Goal: Task Accomplishment & Management: Manage account settings

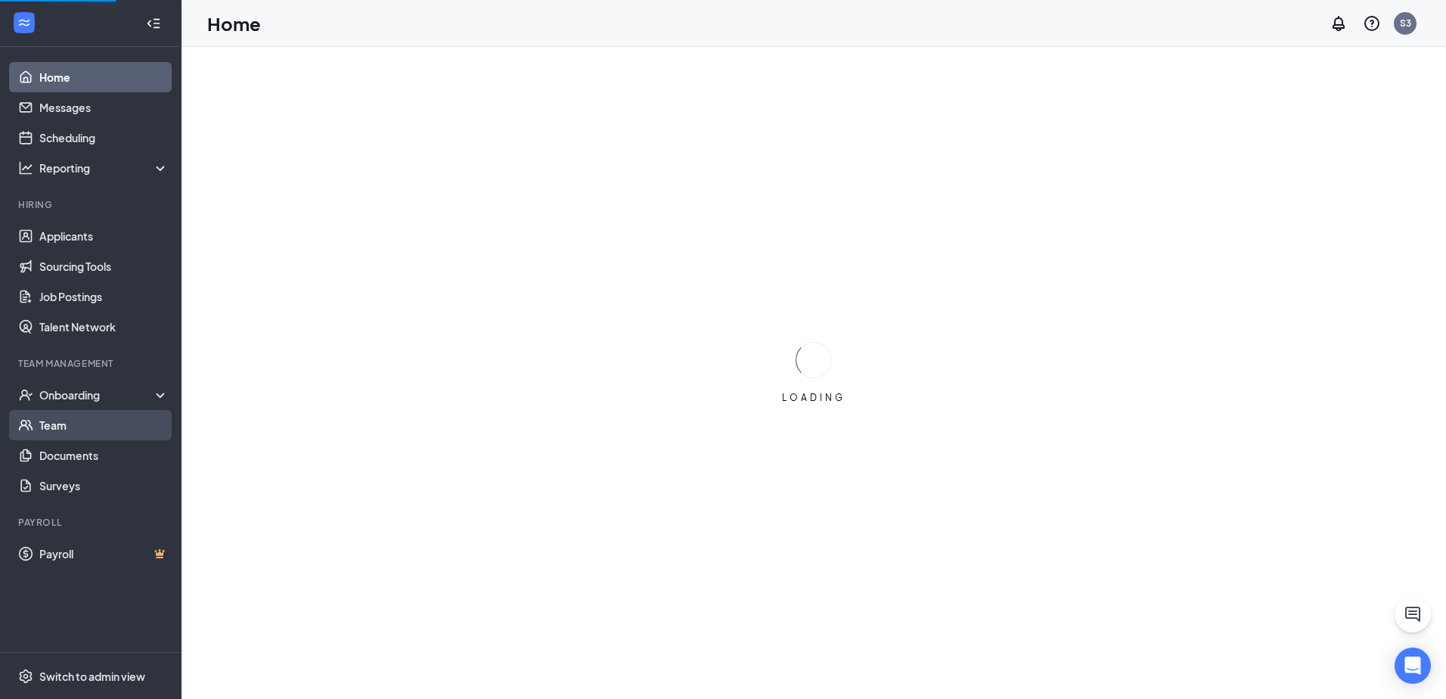
click at [67, 422] on link "Team" at bounding box center [103, 425] width 129 height 30
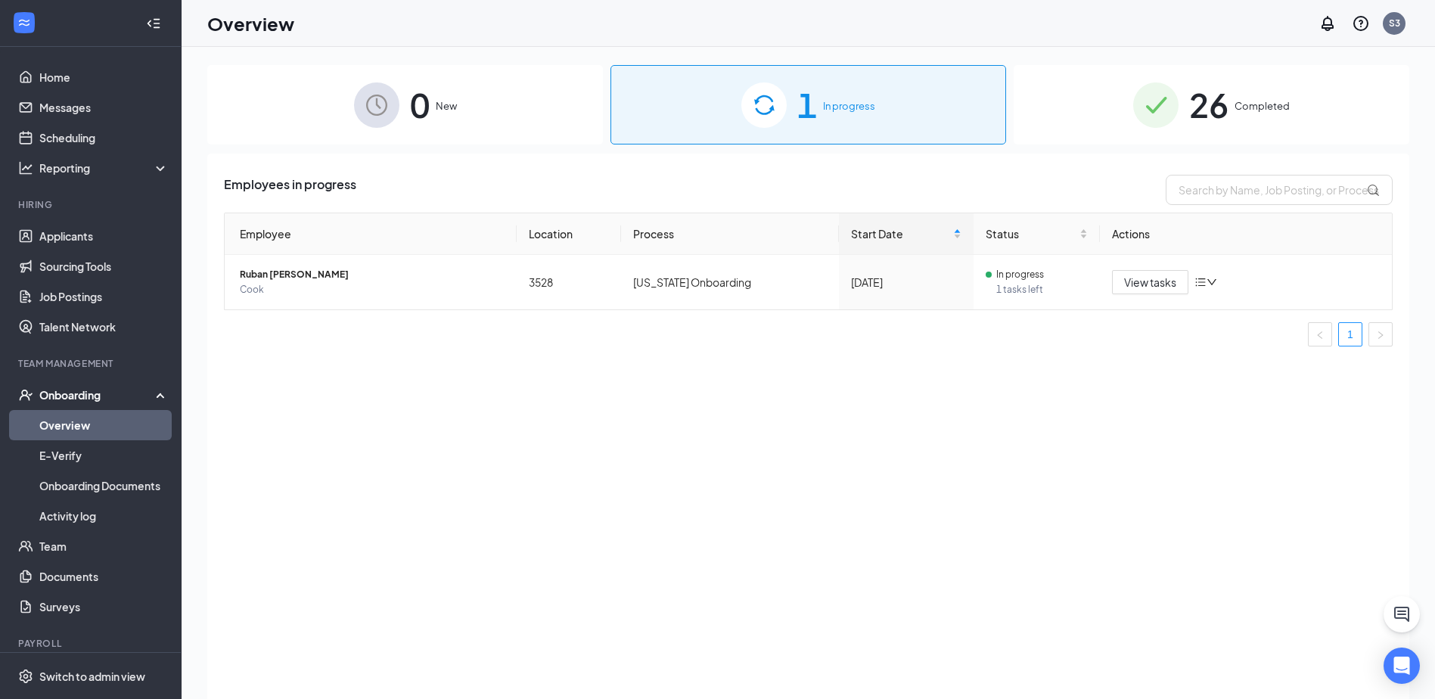
click at [1325, 111] on div "26 Completed" at bounding box center [1212, 104] width 396 height 79
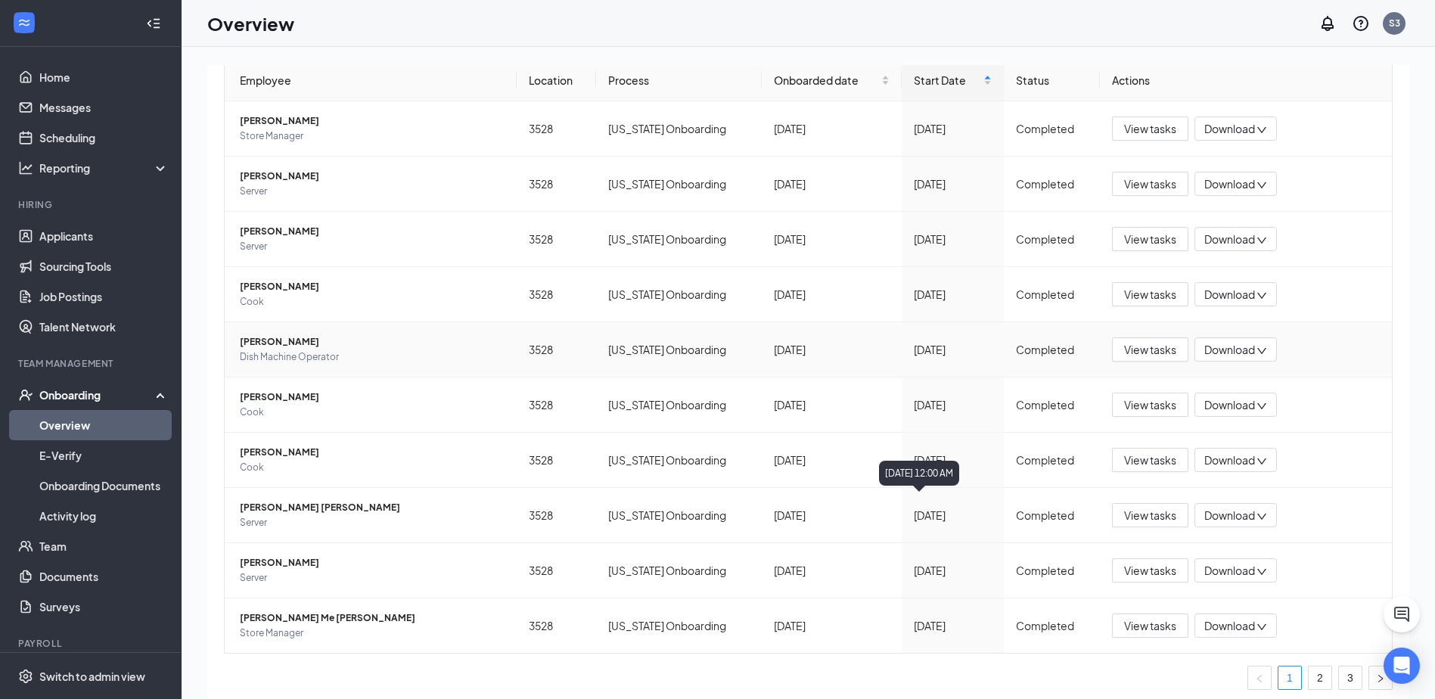
scroll to position [160, 0]
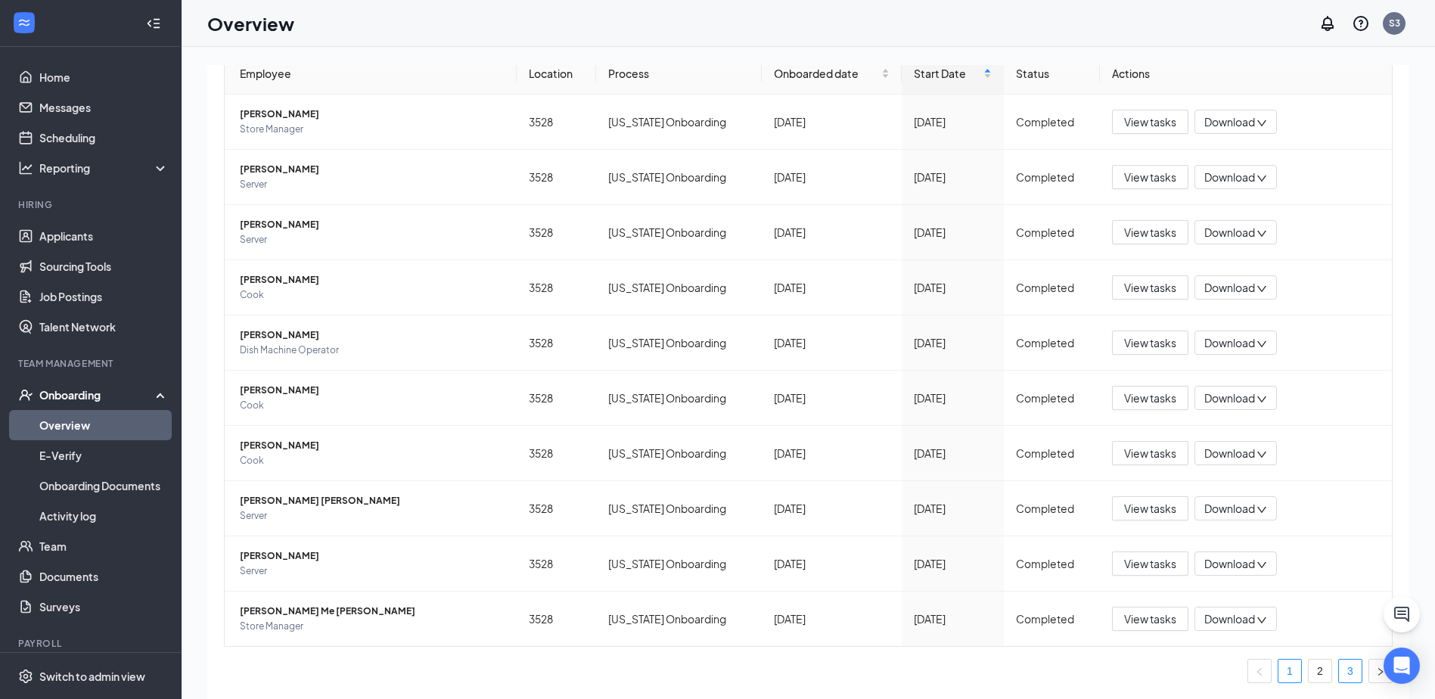
click at [1339, 672] on link "3" at bounding box center [1350, 671] width 23 height 23
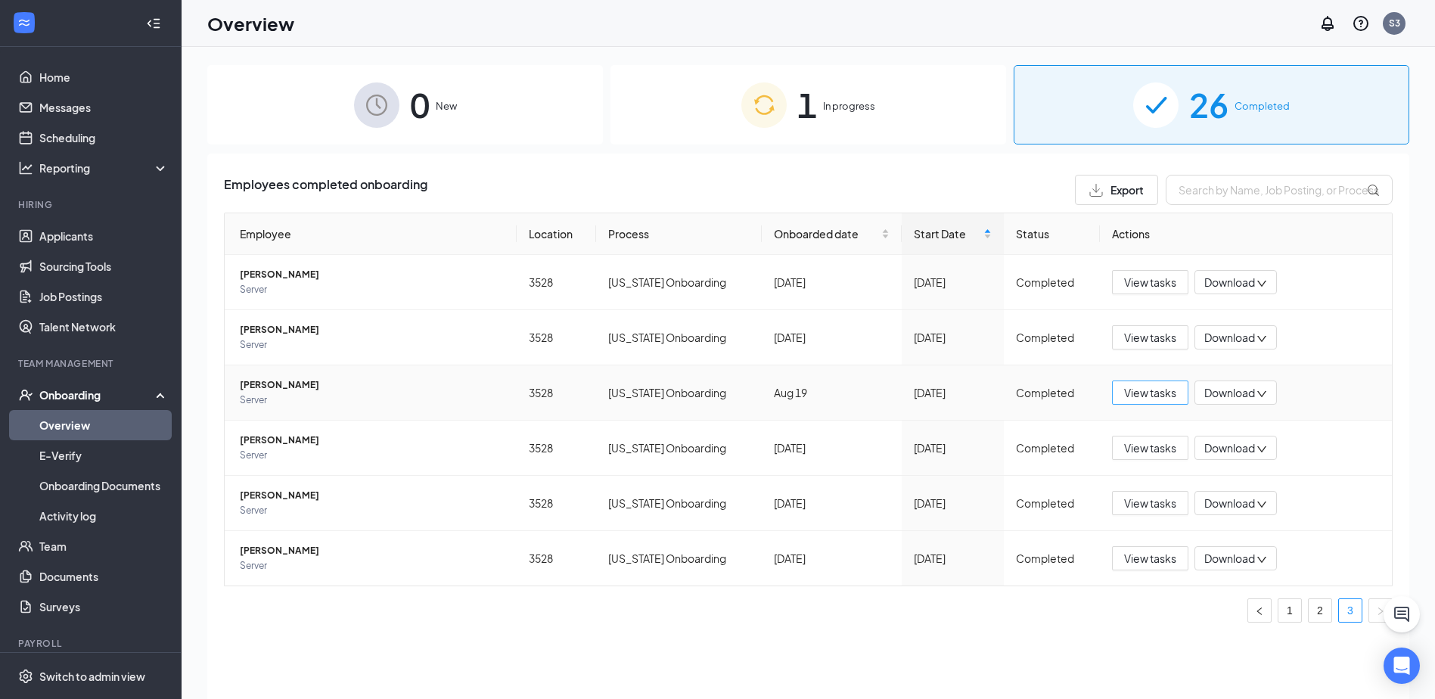
click at [1130, 393] on span "View tasks" at bounding box center [1150, 392] width 52 height 17
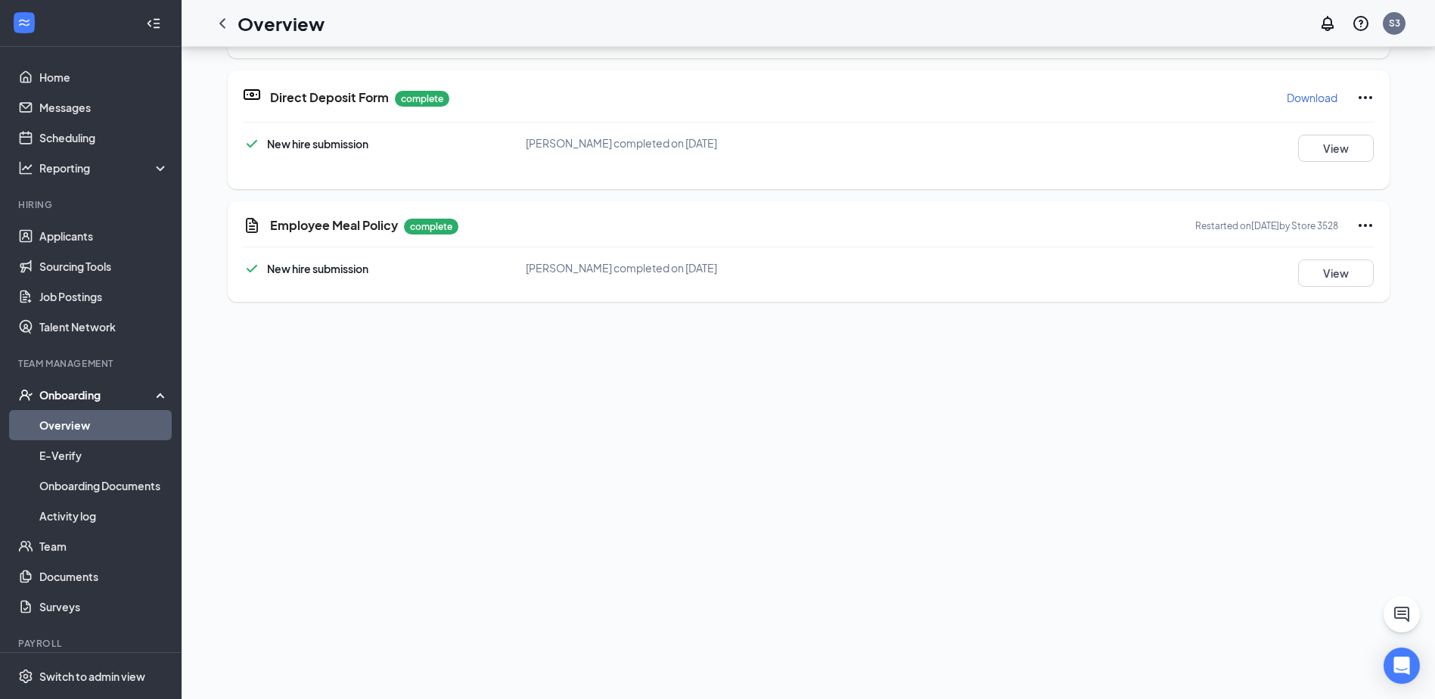
scroll to position [454, 0]
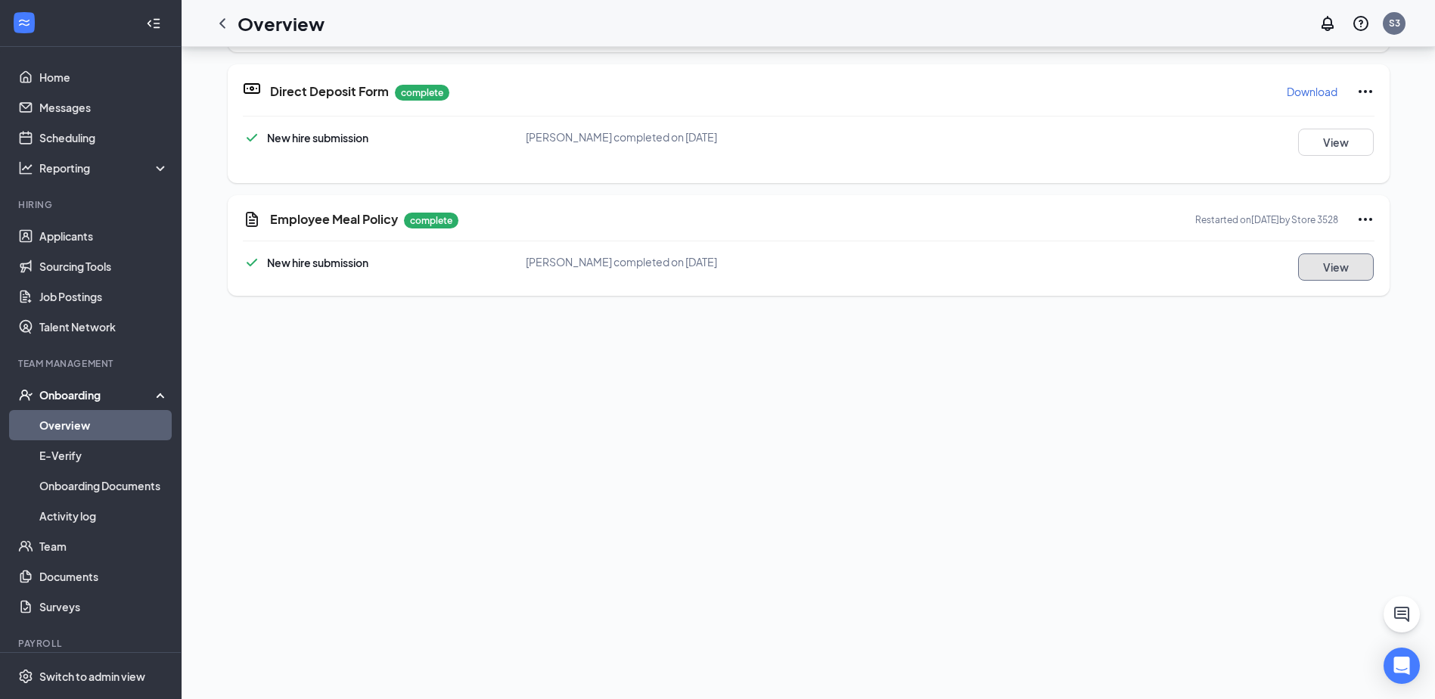
click at [1328, 278] on button "View" at bounding box center [1336, 266] width 76 height 27
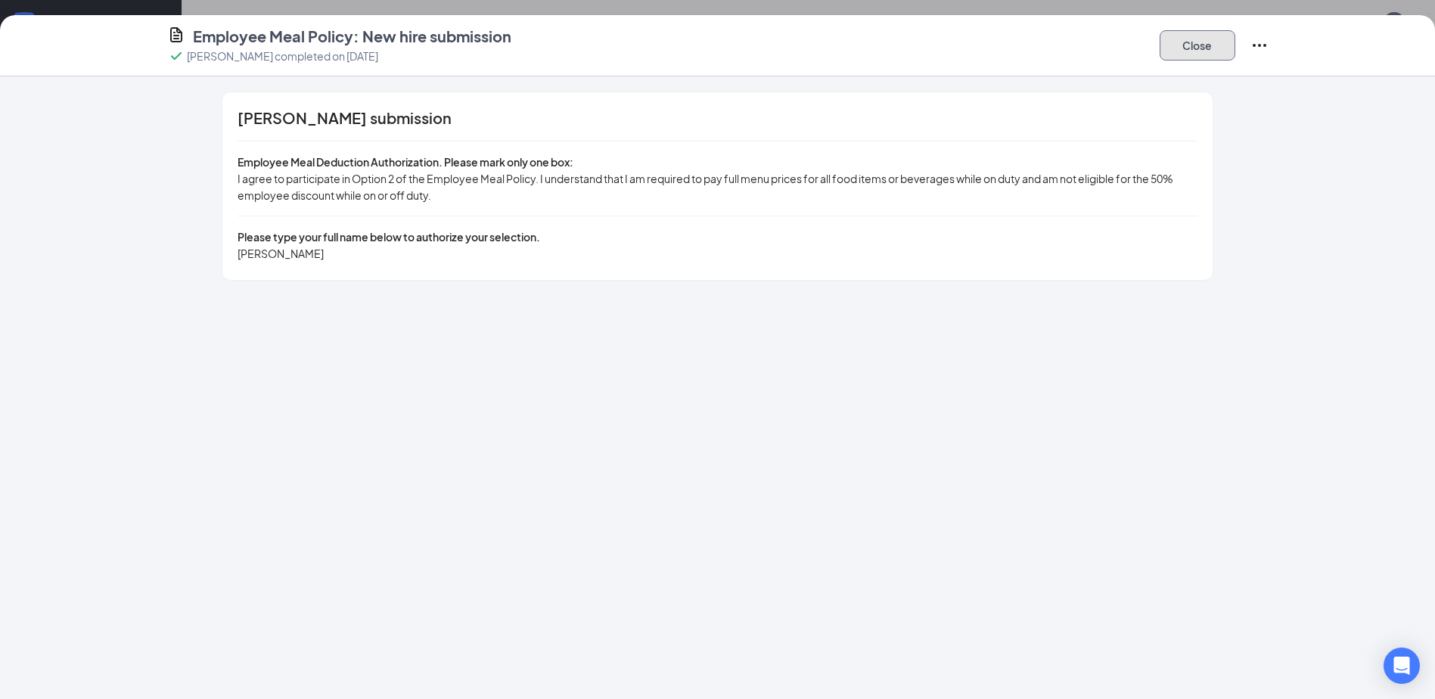
click at [1217, 56] on button "Close" at bounding box center [1198, 45] width 76 height 30
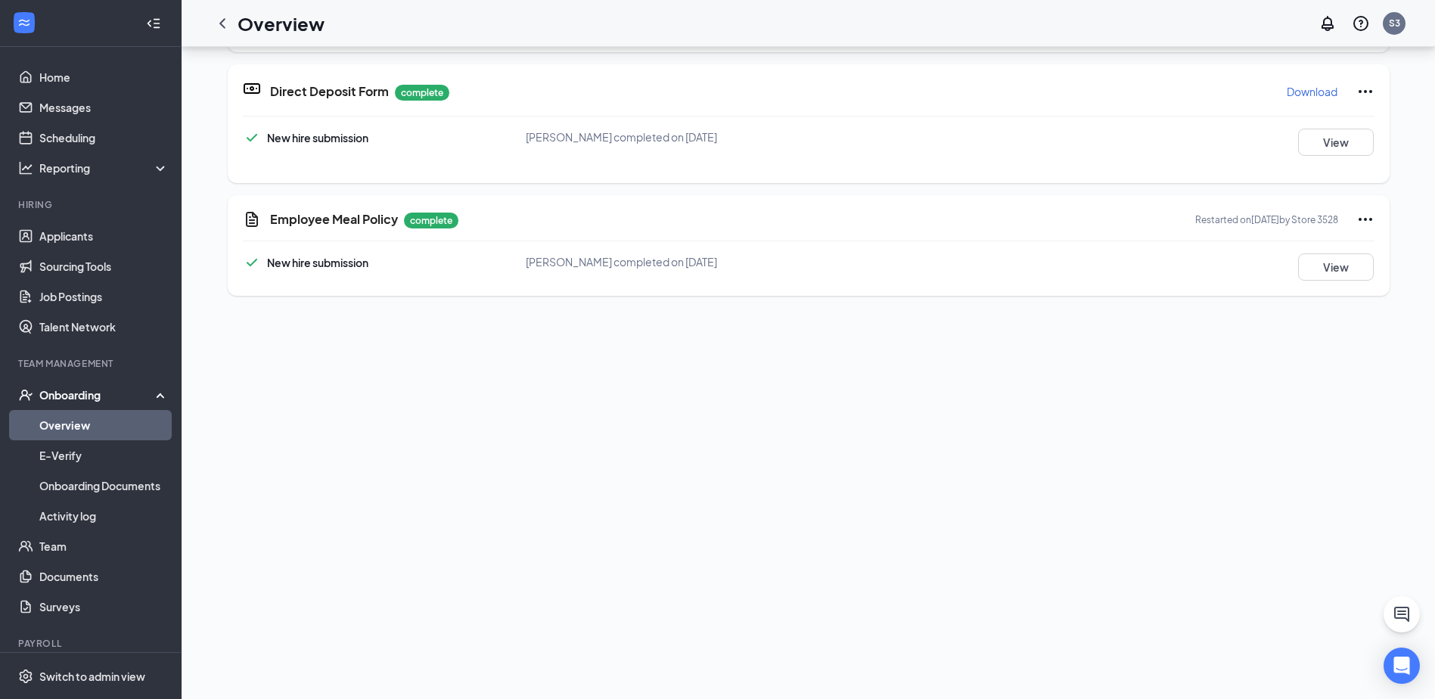
click at [1356, 216] on icon "Ellipses" at bounding box center [1365, 219] width 18 height 18
click at [1394, 243] on span "Restart" at bounding box center [1389, 250] width 36 height 15
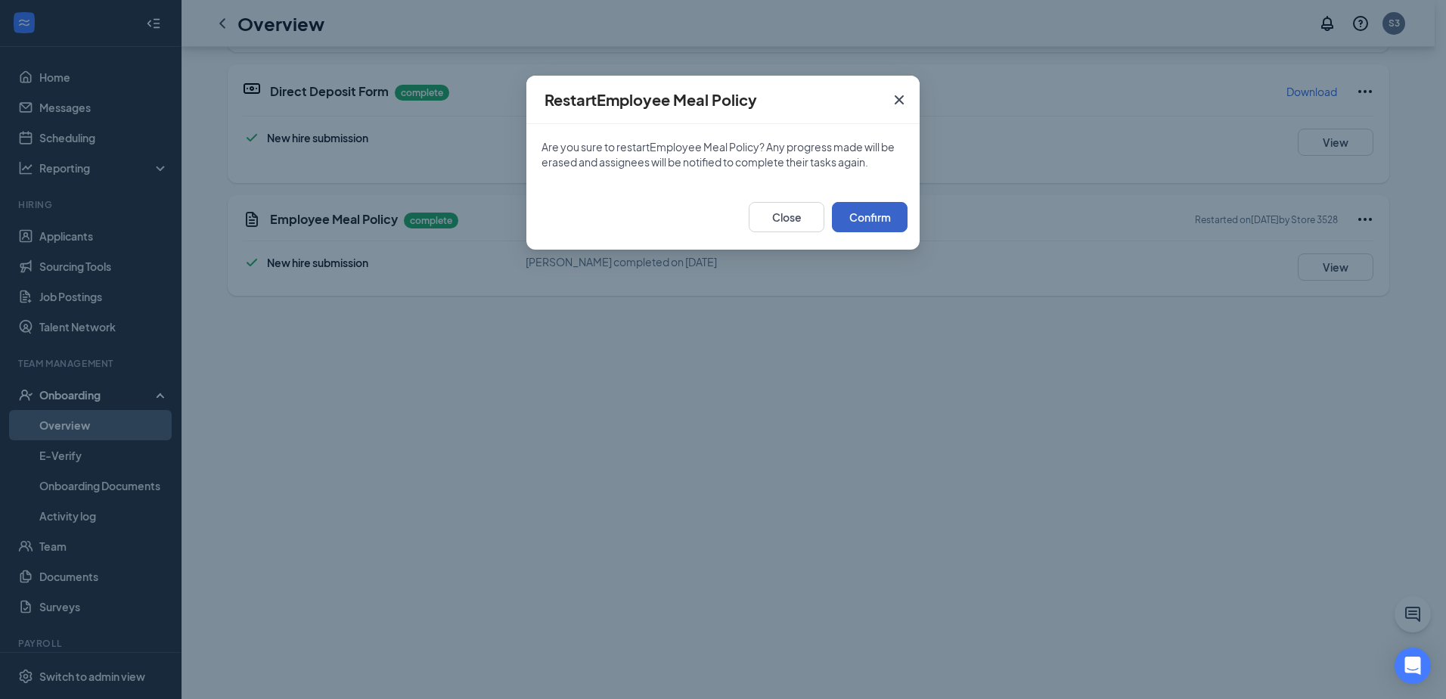
click at [893, 228] on button "Confirm" at bounding box center [870, 217] width 76 height 30
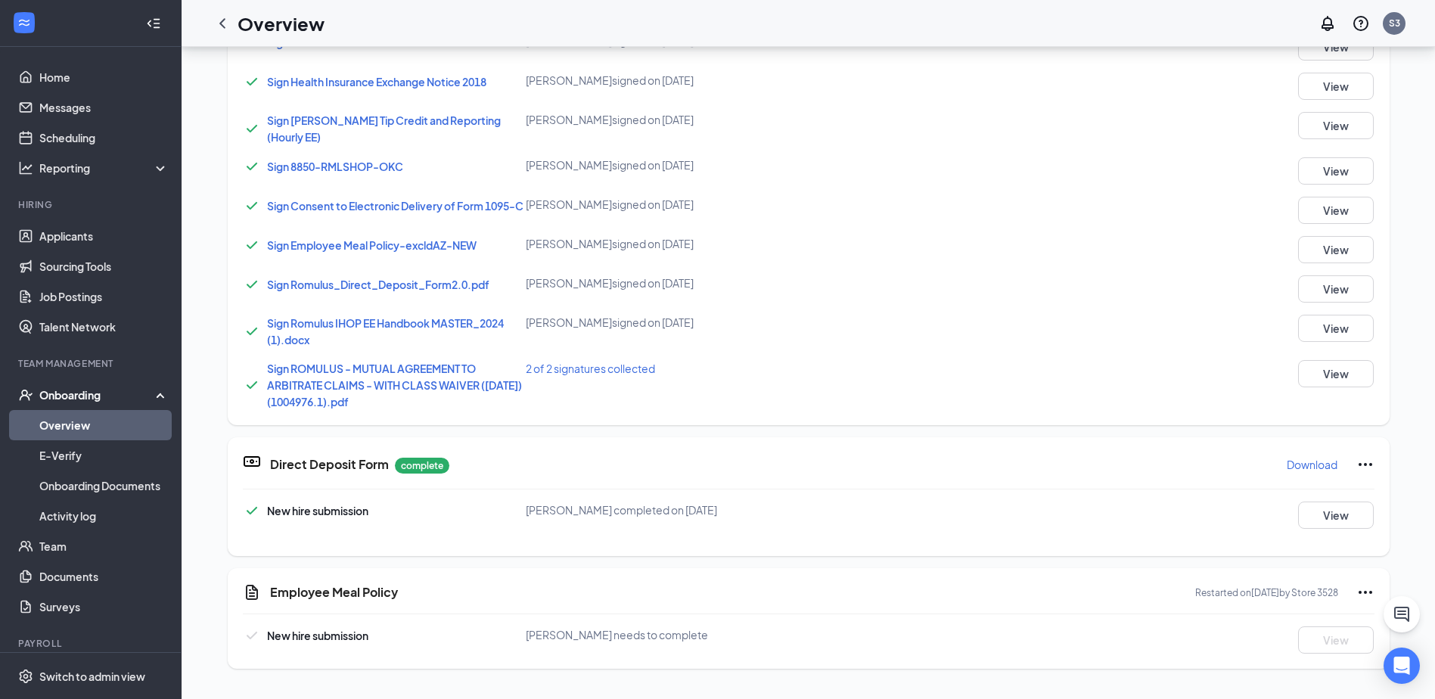
scroll to position [256, 0]
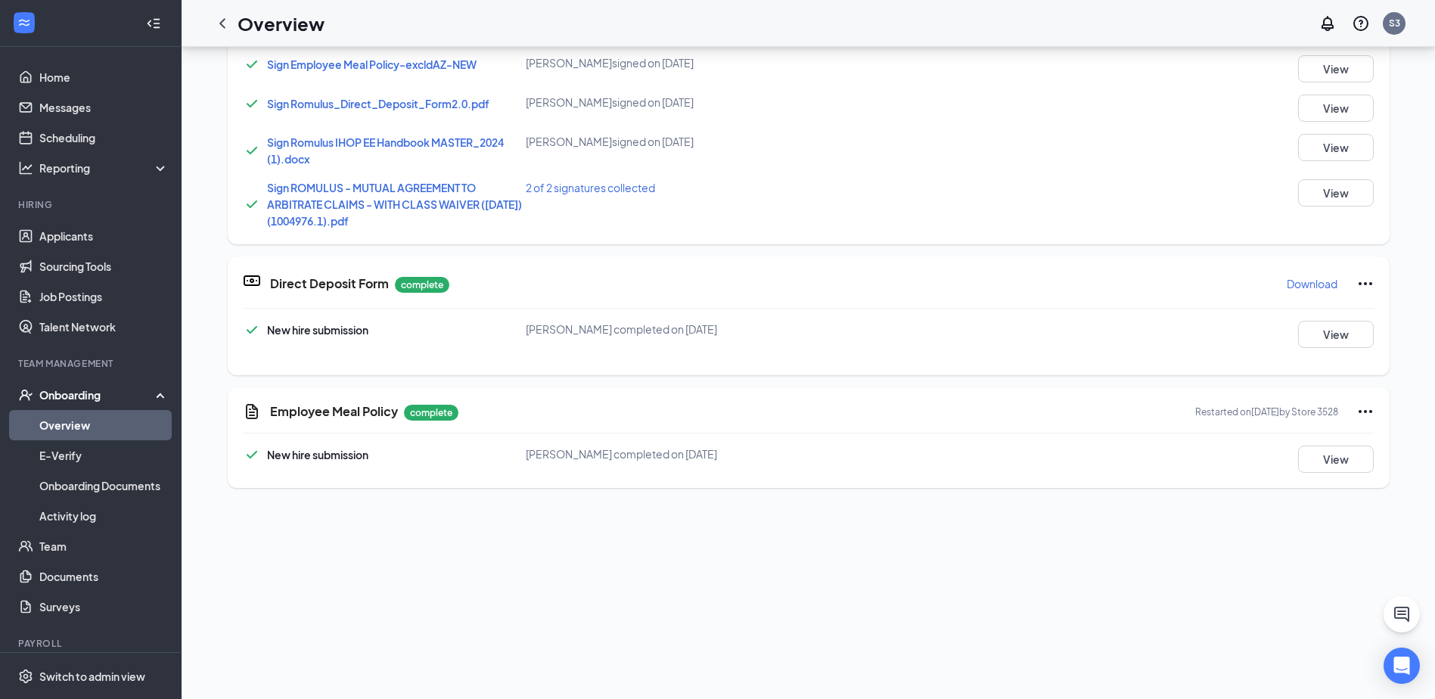
scroll to position [378, 0]
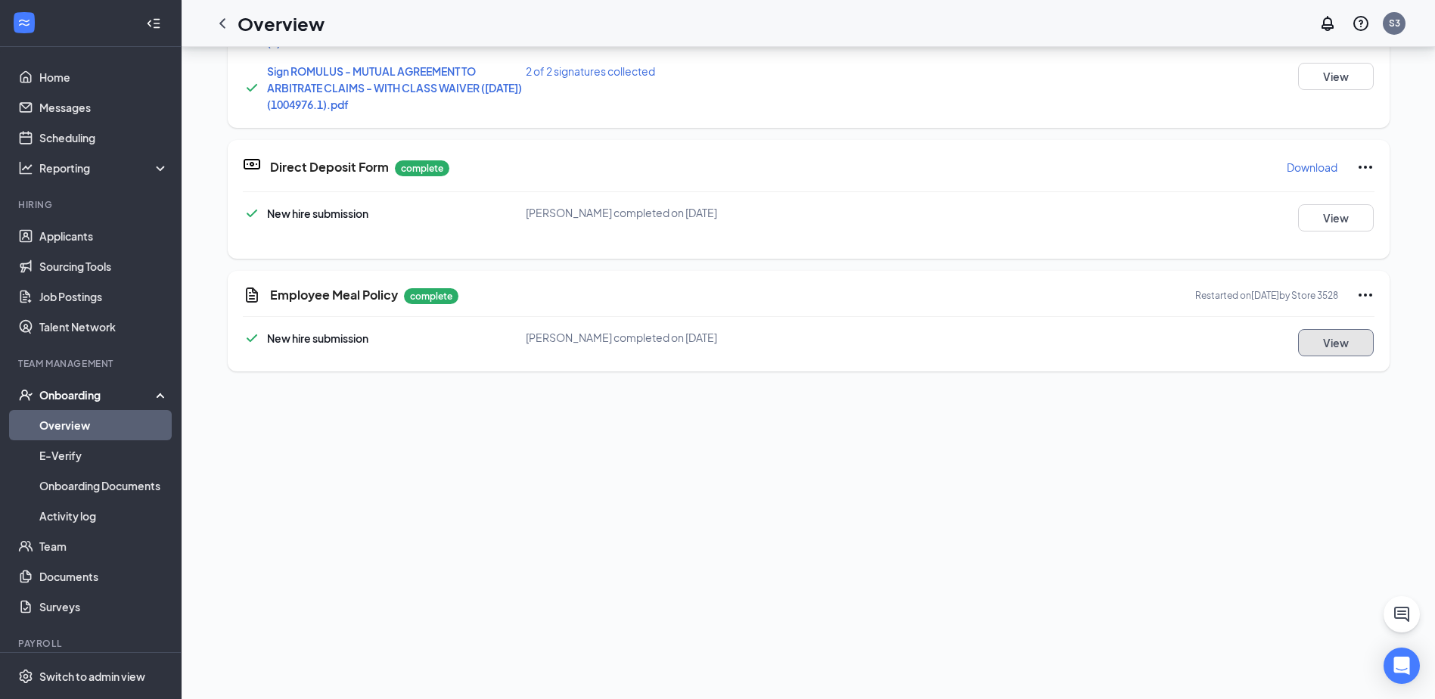
click at [1311, 340] on button "View" at bounding box center [1336, 342] width 76 height 27
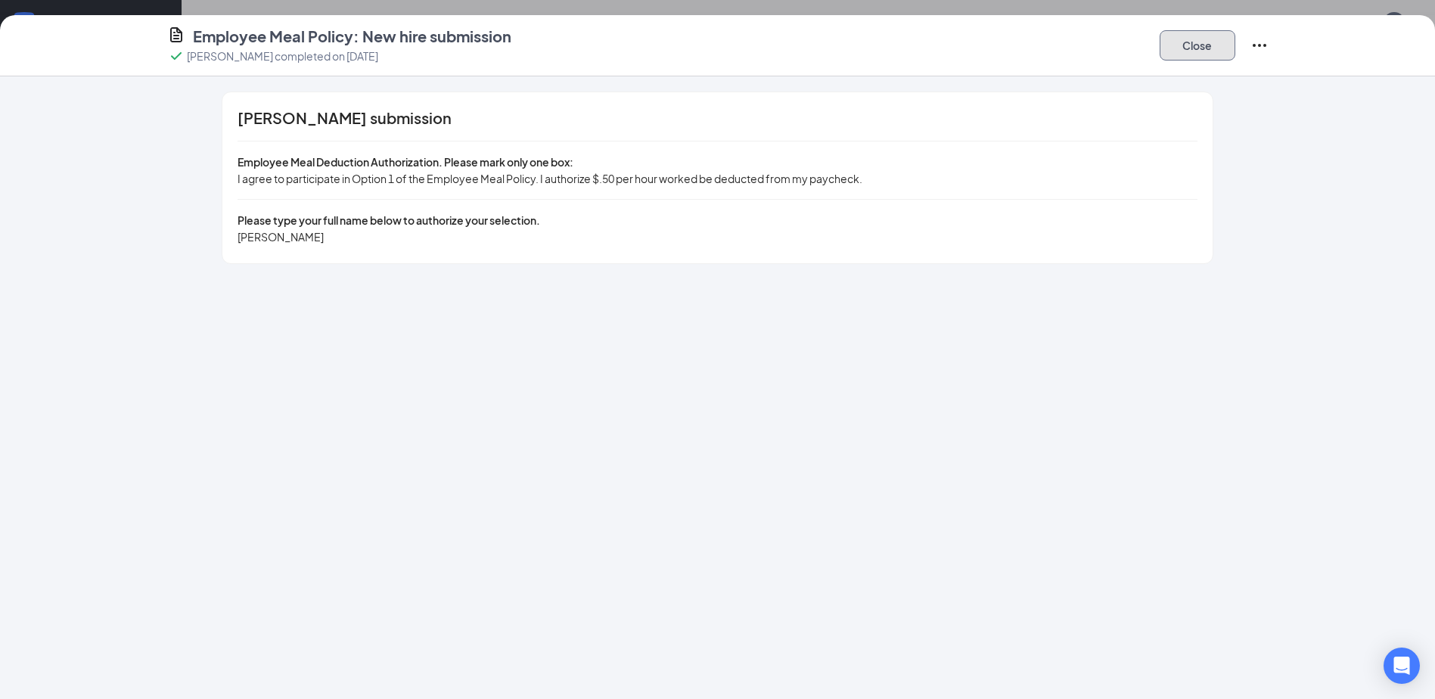
click at [1187, 37] on button "Close" at bounding box center [1198, 45] width 76 height 30
